Goal: Transaction & Acquisition: Purchase product/service

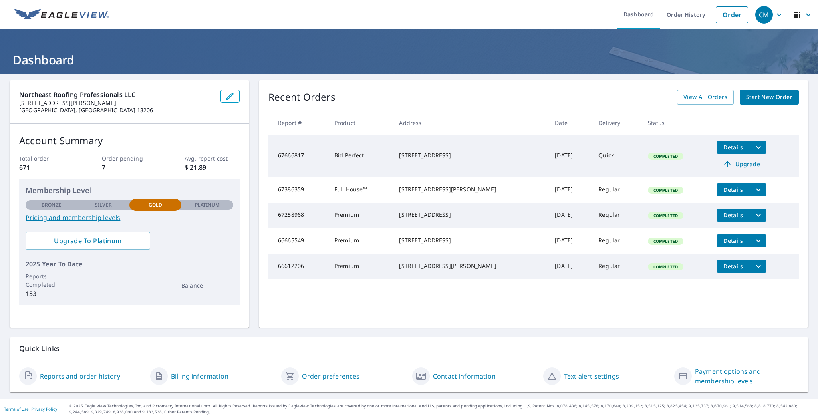
click at [748, 96] on span "Start New Order" at bounding box center [769, 97] width 46 height 10
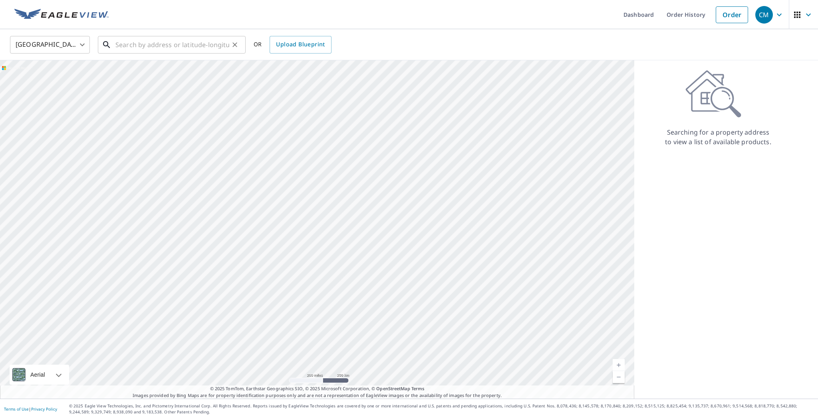
click at [151, 47] on input "text" at bounding box center [172, 45] width 114 height 22
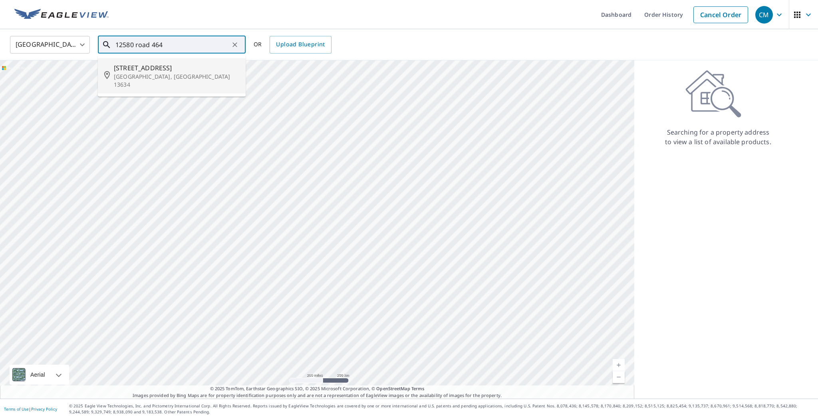
click at [187, 64] on span "[STREET_ADDRESS]" at bounding box center [176, 68] width 125 height 10
type input "[STREET_ADDRESS]"
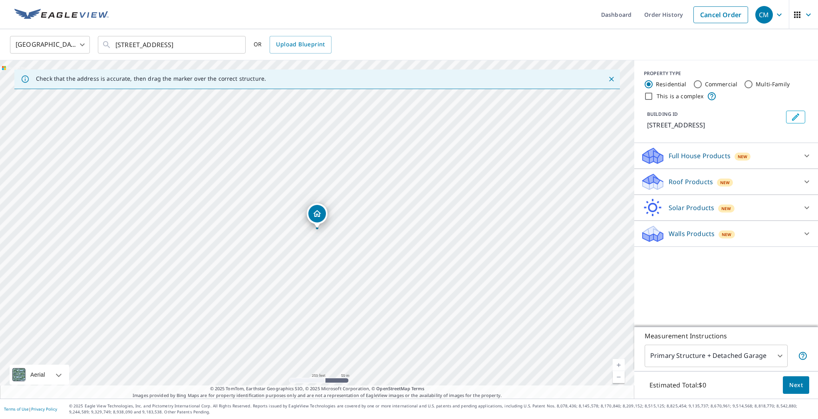
scroll to position [0, 0]
click at [729, 171] on div "Roof Products New Premium $24.25 - $75.5 Gutter $13.75 Bid Perfect™ $18" at bounding box center [726, 182] width 184 height 26
click at [730, 180] on div "New" at bounding box center [725, 183] width 16 height 8
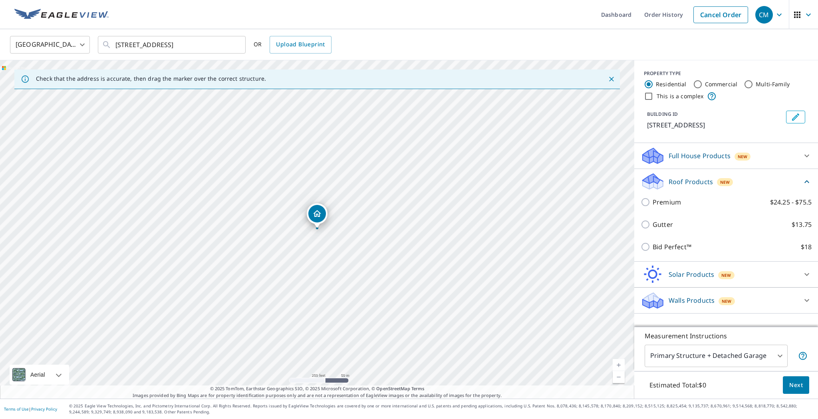
scroll to position [0, 0]
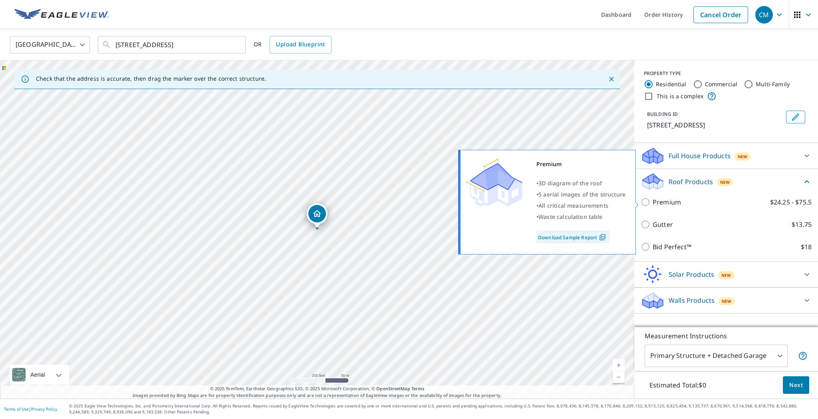
click at [645, 204] on input "Premium $24.25 - $75.5" at bounding box center [647, 202] width 12 height 10
checkbox input "true"
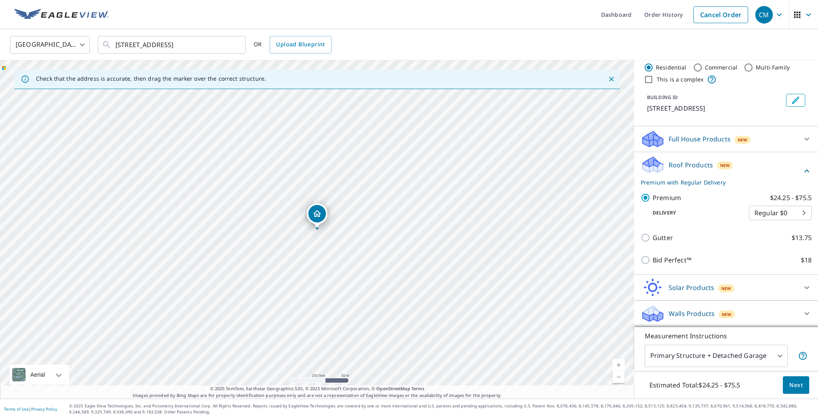
scroll to position [17, 0]
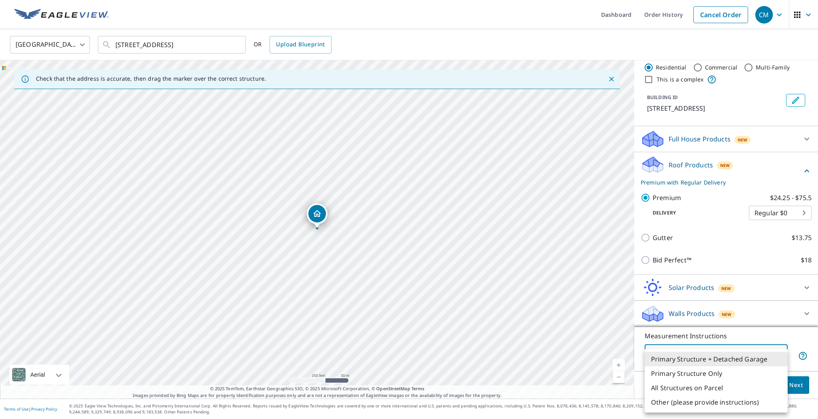
click at [768, 361] on body "CM CM Dashboard Order History Cancel Order CM [GEOGRAPHIC_DATA] US ​ [STREET_AD…" at bounding box center [409, 209] width 818 height 419
click at [744, 373] on li "Primary Structure Only" at bounding box center [716, 373] width 143 height 14
type input "2"
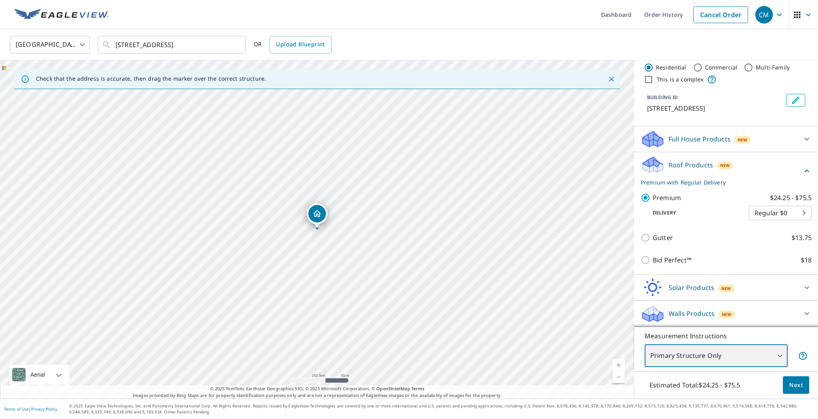
scroll to position [0, 0]
click at [795, 383] on span "Next" at bounding box center [796, 385] width 14 height 10
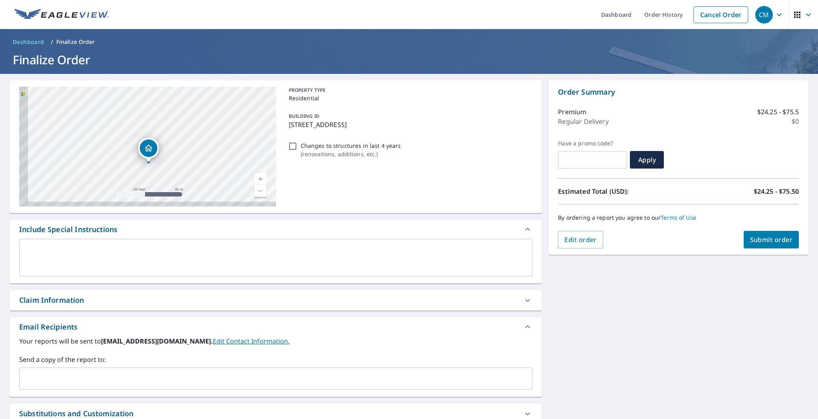
drag, startPoint x: 191, startPoint y: 139, endPoint x: 204, endPoint y: 129, distance: 16.5
click at [210, 126] on div "[STREET_ADDRESS]" at bounding box center [147, 147] width 257 height 120
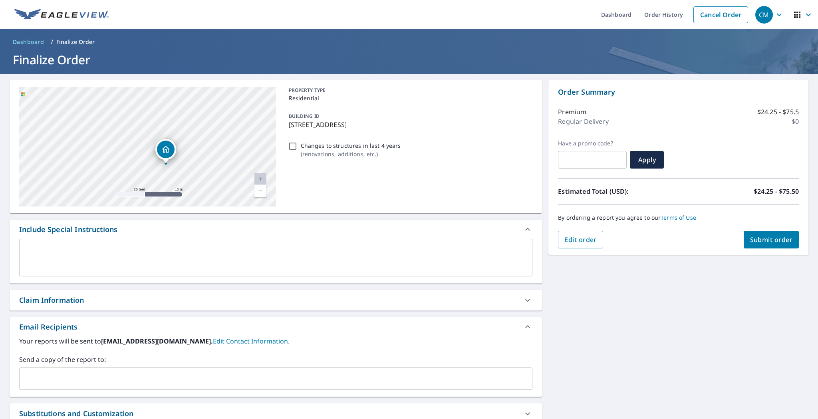
drag, startPoint x: 196, startPoint y: 133, endPoint x: 210, endPoint y: 131, distance: 14.3
click at [210, 131] on div "[STREET_ADDRESS]" at bounding box center [147, 147] width 257 height 120
click at [780, 236] on span "Submit order" at bounding box center [771, 239] width 43 height 9
